Goal: Task Accomplishment & Management: Complete application form

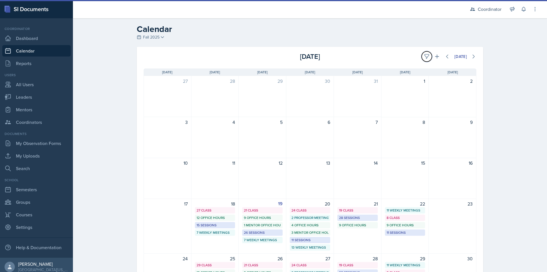
click at [425, 56] on icon at bounding box center [427, 56] width 4 height 4
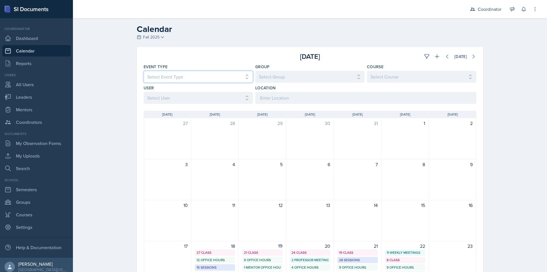
click at [207, 77] on select "Select Event Type All Admin Office Hour Admin Office Hour Cal Workshop Class Cl…" at bounding box center [198, 77] width 109 height 12
drag, startPoint x: 105, startPoint y: 53, endPoint x: 111, endPoint y: 59, distance: 8.9
click at [105, 53] on div "Calendar Fall 2025 Fall 2025 Spring 2025 Fall 2024 Spring 2024 Fall 2023 Spring…" at bounding box center [310, 214] width 474 height 393
click at [157, 97] on select "Select User All Adam McDougal Aley Perez Anna McGill Bella Clifton Bram O'Neil …" at bounding box center [198, 98] width 109 height 12
select select "03bfe161-76dd-4ec1-9fc4-2201a0c67b34"
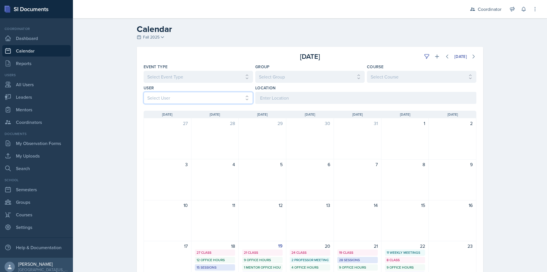
click at [144, 92] on select "Select User All Adam McDougal Aley Perez Anna McGill Bella Clifton Bram O'Neil …" at bounding box center [198, 98] width 109 height 12
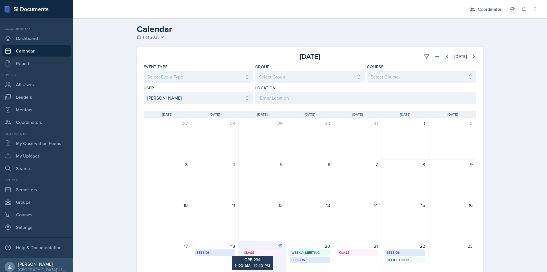
click at [266, 250] on div "Class" at bounding box center [262, 252] width 37 height 5
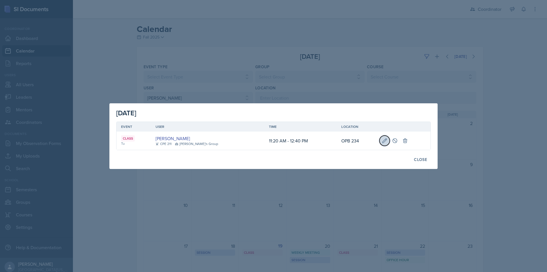
click at [382, 143] on icon at bounding box center [385, 141] width 6 height 6
select select "11"
select select "20"
select select "AM"
select select "12"
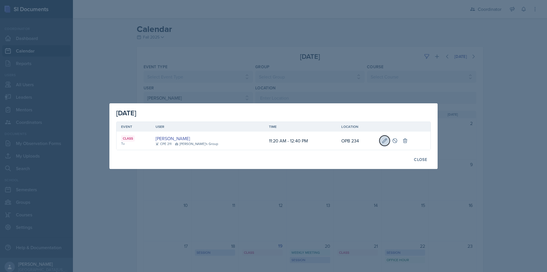
select select "40"
select select "PM"
type input "OPB 234"
select select "bd4f27e7-d6ed-4573-9455-47908d0b622f"
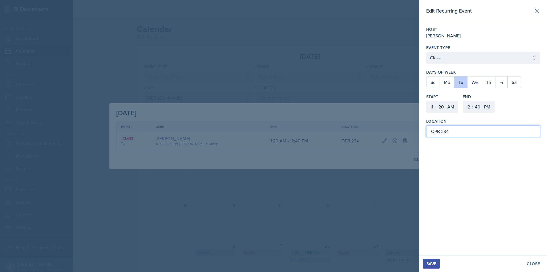
click at [447, 131] on input "OPB 234" at bounding box center [484, 131] width 114 height 12
type input "LIB 205"
click at [432, 265] on div "Save" at bounding box center [432, 263] width 10 height 5
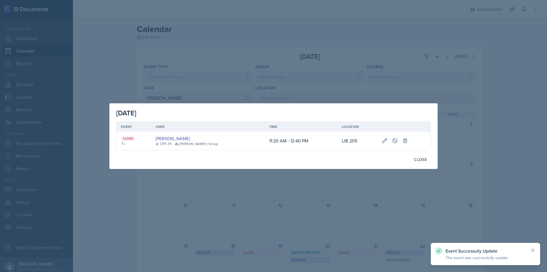
drag, startPoint x: 336, startPoint y: 247, endPoint x: 344, endPoint y: 251, distance: 7.9
click at [336, 248] on div at bounding box center [273, 136] width 547 height 272
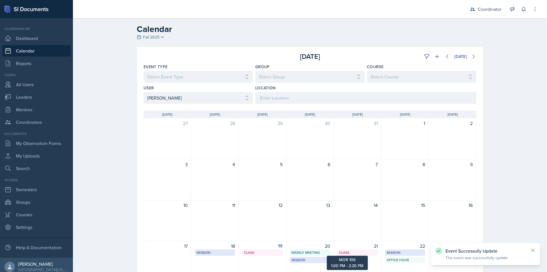
click at [349, 253] on div "Class" at bounding box center [357, 252] width 37 height 5
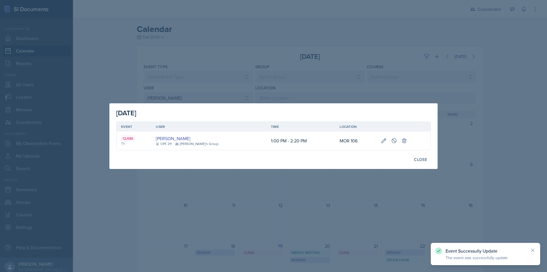
click at [321, 226] on div at bounding box center [273, 136] width 547 height 272
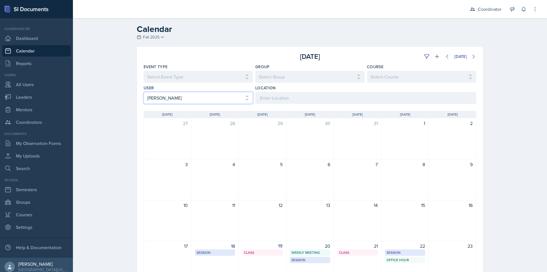
click at [164, 96] on select "Select User All Adam McDougal Aley Perez Anna McGill Bella Clifton Bram O'Neil …" at bounding box center [198, 98] width 109 height 12
select select "64ef53d3-fd25-44eb-b53e-5c018f72ef18"
click at [144, 92] on select "Select User All Adam McDougal Aley Perez Anna McGill Bella Clifton Bram O'Neil …" at bounding box center [198, 98] width 109 height 12
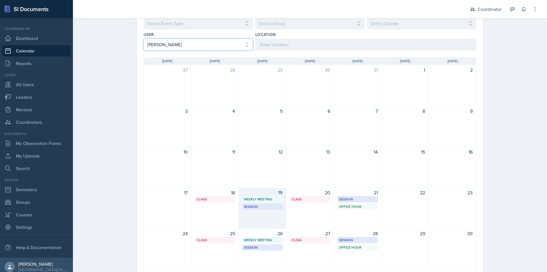
scroll to position [57, 0]
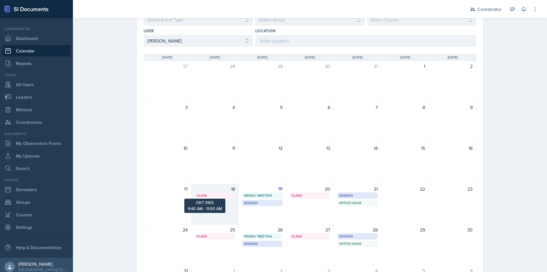
click at [214, 193] on div "Class" at bounding box center [215, 195] width 37 height 5
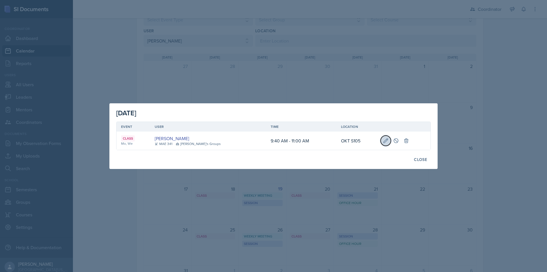
click at [384, 142] on button at bounding box center [386, 140] width 10 height 10
select select "9"
select select "40"
select select "11"
select select "0"
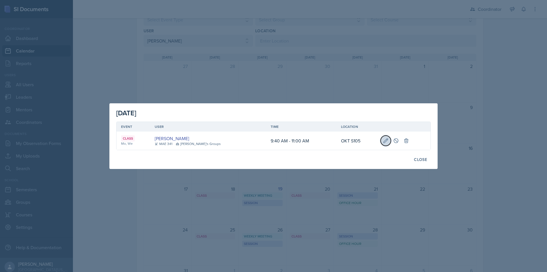
select select "AM"
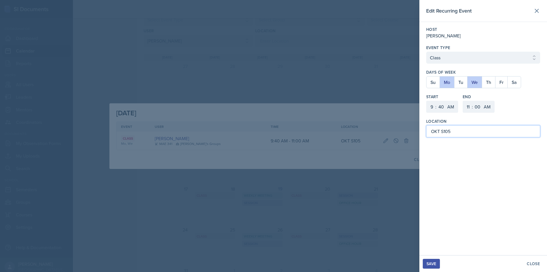
click at [436, 130] on input "OKT S105" at bounding box center [484, 131] width 114 height 12
click at [431, 263] on div "Save" at bounding box center [432, 263] width 10 height 5
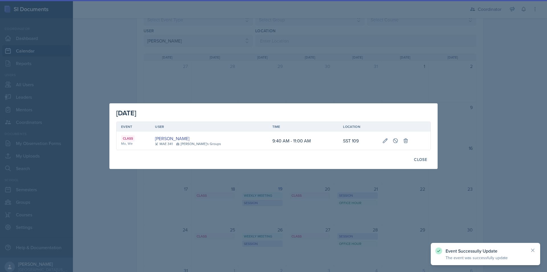
click at [299, 205] on div at bounding box center [273, 136] width 547 height 272
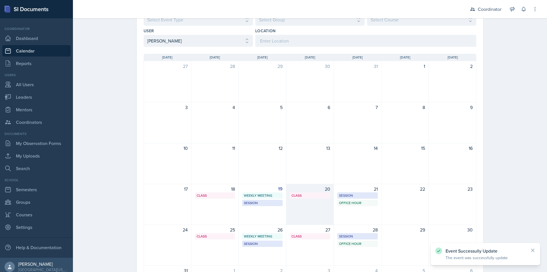
click at [307, 199] on div "20 Class SST 109 9:40 AM - 11:00 AM" at bounding box center [311, 204] width 48 height 41
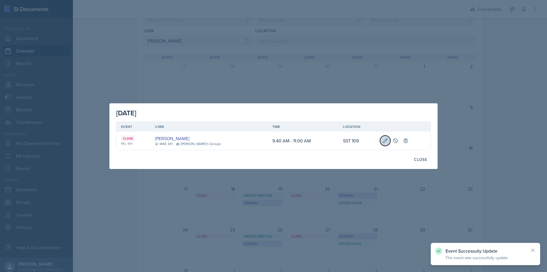
click at [383, 139] on icon at bounding box center [386, 141] width 6 height 6
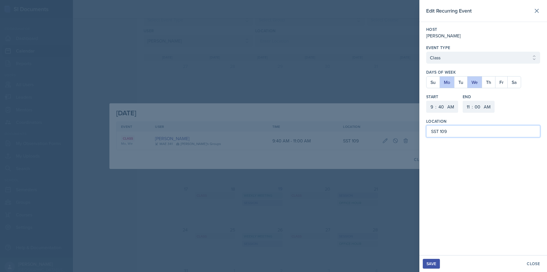
click at [435, 132] on input "SST 109" at bounding box center [484, 131] width 114 height 12
type input "SST 109"
click at [431, 260] on button "Save" at bounding box center [431, 264] width 17 height 10
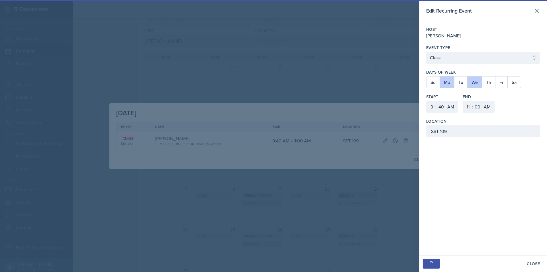
click at [291, 196] on div at bounding box center [273, 136] width 547 height 272
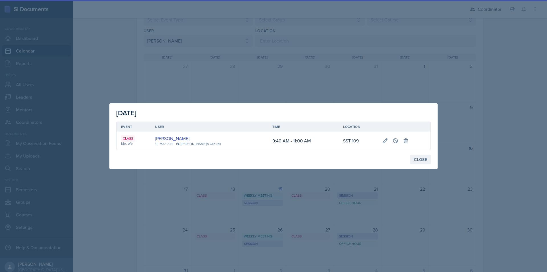
click at [425, 159] on div "Close" at bounding box center [420, 159] width 13 height 5
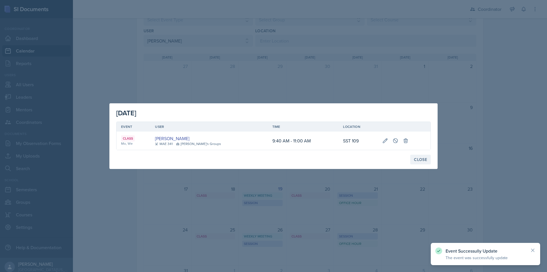
click at [419, 160] on div "Close" at bounding box center [420, 159] width 13 height 5
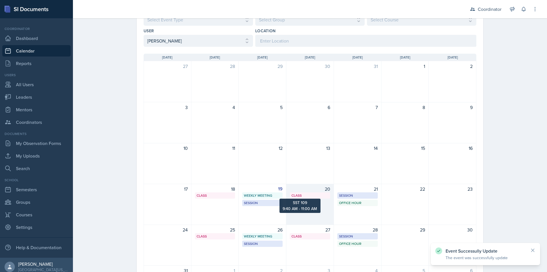
click at [304, 195] on div "Class" at bounding box center [310, 195] width 37 height 5
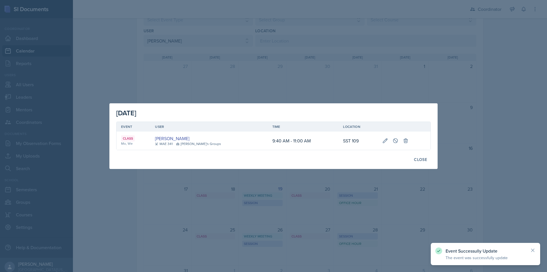
click at [304, 196] on div at bounding box center [273, 136] width 547 height 272
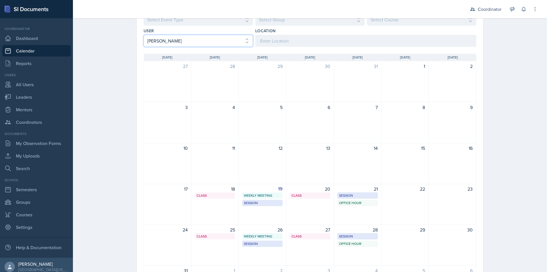
click at [182, 40] on select "Select User All Adam McDougal Aley Perez Anna McGill Bella Clifton Bram O'Neil …" at bounding box center [198, 41] width 109 height 12
select select "76db20b1-57f4-4377-bcb2-f71ca146d054"
click at [144, 35] on select "Select User All Adam McDougal Aley Perez Anna McGill Bella Clifton Bram O'Neil …" at bounding box center [198, 41] width 109 height 12
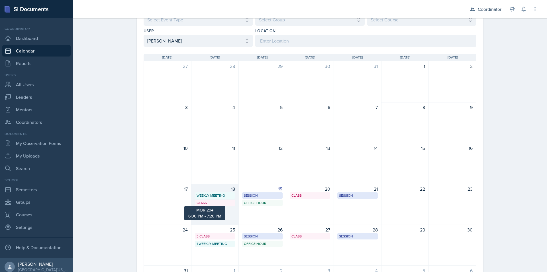
click at [209, 202] on div "Class" at bounding box center [215, 202] width 37 height 5
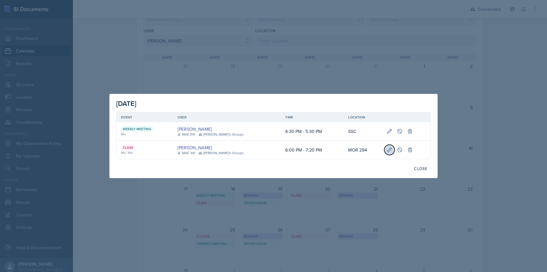
click at [387, 147] on icon at bounding box center [390, 150] width 6 height 6
select select "6"
select select "0"
select select "PM"
select select "7"
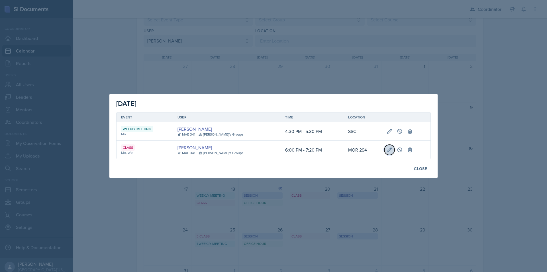
select select "20"
select select "PM"
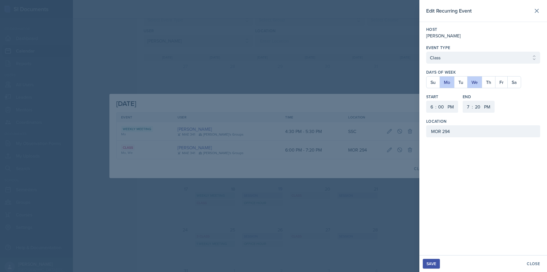
click at [439, 124] on label "Location" at bounding box center [437, 121] width 21 height 6
click at [439, 133] on input "MOR 294" at bounding box center [484, 131] width 114 height 12
type input "SST 109"
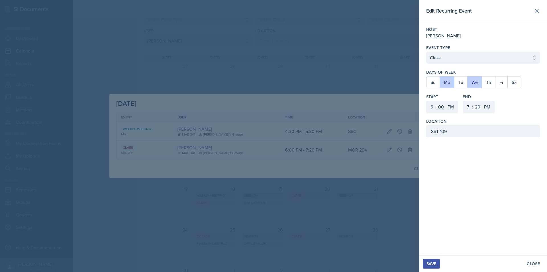
click at [432, 265] on div "Save" at bounding box center [432, 263] width 10 height 5
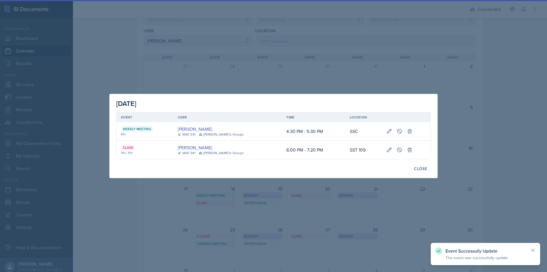
click at [267, 209] on div at bounding box center [273, 136] width 547 height 272
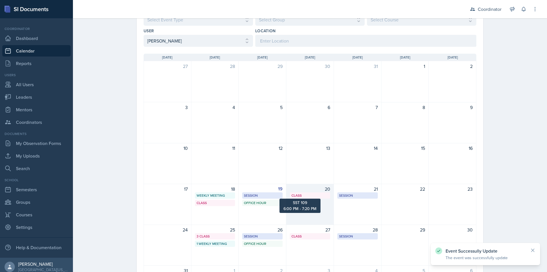
click at [296, 197] on div "Class" at bounding box center [310, 195] width 37 height 5
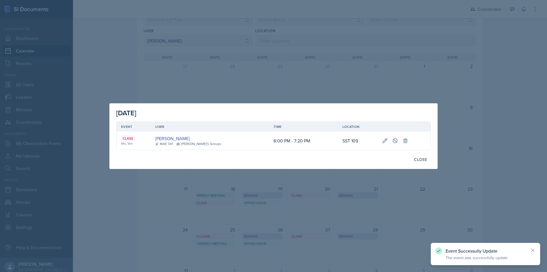
click at [272, 203] on div at bounding box center [273, 136] width 547 height 272
